Goal: Use online tool/utility: Utilize a website feature to perform a specific function

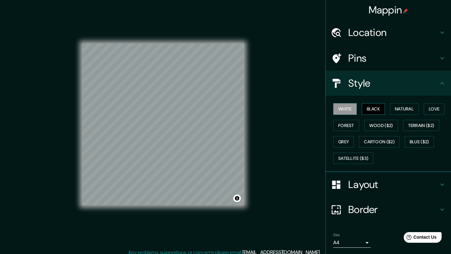
click at [376, 109] on button "Black" at bounding box center [374, 109] width 24 height 12
click at [405, 108] on button "Natural" at bounding box center [404, 109] width 29 height 12
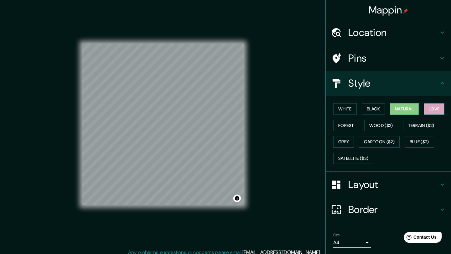
click at [436, 113] on button "Love" at bounding box center [434, 109] width 21 height 12
click at [429, 128] on button "Terrain ($2)" at bounding box center [421, 126] width 36 height 12
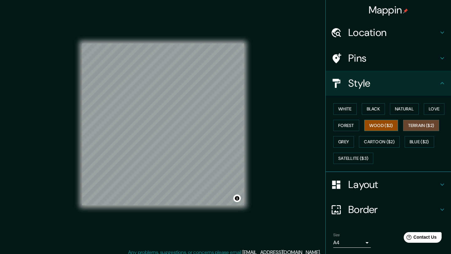
click at [386, 127] on button "Wood ($2)" at bounding box center [381, 126] width 34 height 12
click at [350, 128] on button "Forest" at bounding box center [346, 126] width 26 height 12
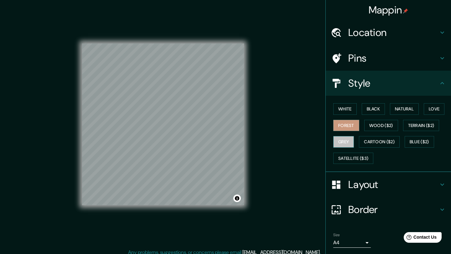
click at [346, 144] on button "Grey" at bounding box center [343, 142] width 21 height 12
click at [363, 160] on button "Satellite ($3)" at bounding box center [353, 159] width 40 height 12
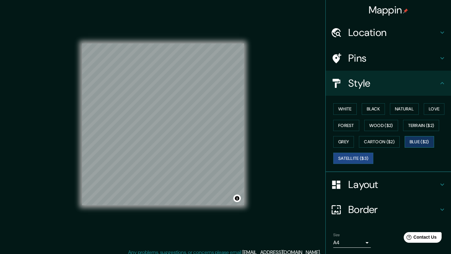
click at [419, 144] on button "Blue ($2)" at bounding box center [419, 142] width 29 height 12
click at [389, 144] on button "Cartoon ($2)" at bounding box center [379, 142] width 41 height 12
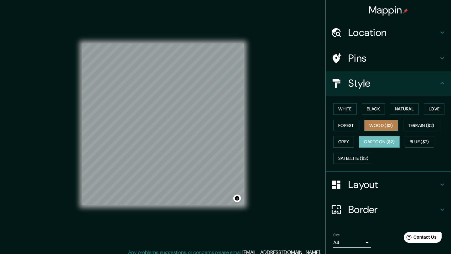
click at [388, 129] on button "Wood ($2)" at bounding box center [381, 126] width 34 height 12
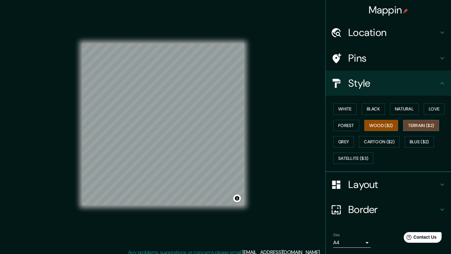
click at [416, 127] on button "Terrain ($2)" at bounding box center [421, 126] width 36 height 12
click at [432, 111] on button "Love" at bounding box center [434, 109] width 21 height 12
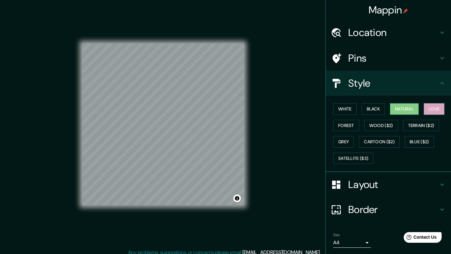
click at [408, 110] on button "Natural" at bounding box center [404, 109] width 29 height 12
click at [431, 113] on button "Love" at bounding box center [434, 109] width 21 height 12
click at [394, 111] on button "Natural" at bounding box center [404, 109] width 29 height 12
click at [376, 107] on button "Black" at bounding box center [374, 109] width 24 height 12
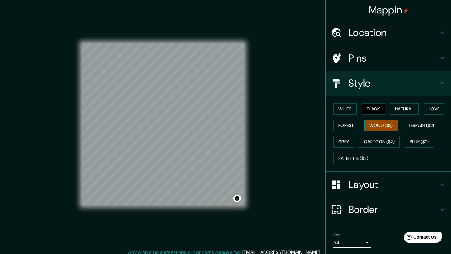
click at [380, 129] on button "Wood ($2)" at bounding box center [381, 126] width 34 height 12
click at [382, 140] on button "Cartoon ($2)" at bounding box center [379, 142] width 41 height 12
click at [373, 125] on button "Wood ($2)" at bounding box center [381, 126] width 34 height 12
click at [353, 131] on button "Forest" at bounding box center [346, 126] width 26 height 12
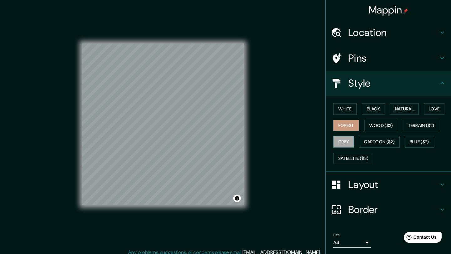
click at [348, 142] on button "Grey" at bounding box center [343, 142] width 21 height 12
